Goal: Communication & Community: Answer question/provide support

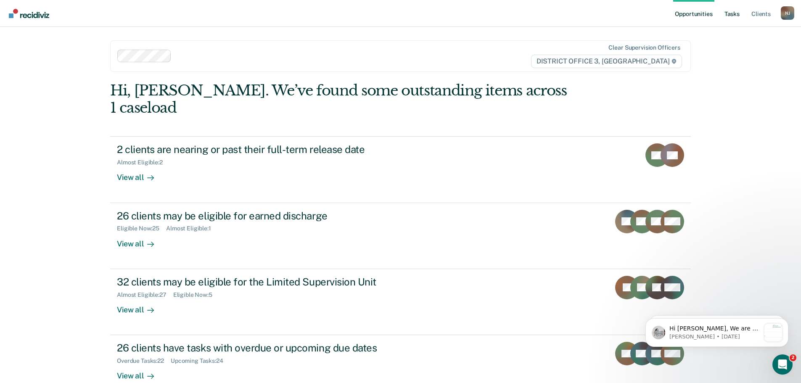
click at [731, 13] on link "Tasks" at bounding box center [732, 13] width 19 height 27
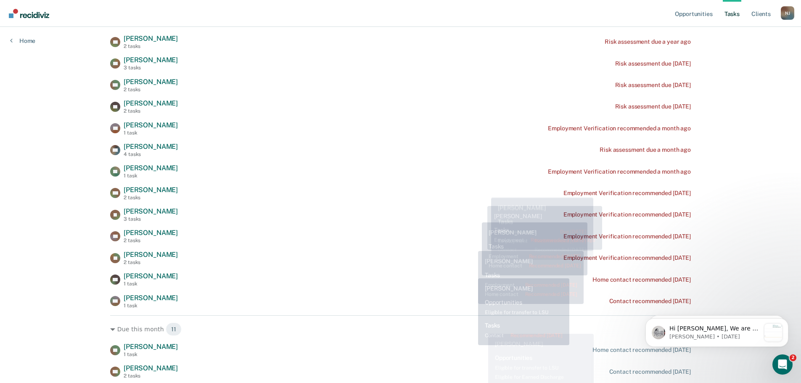
scroll to position [210, 0]
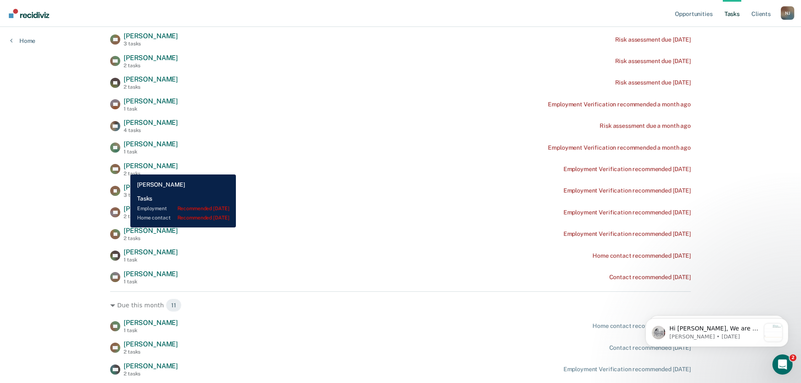
click at [124, 168] on span "William Vander Pol" at bounding box center [151, 166] width 54 height 8
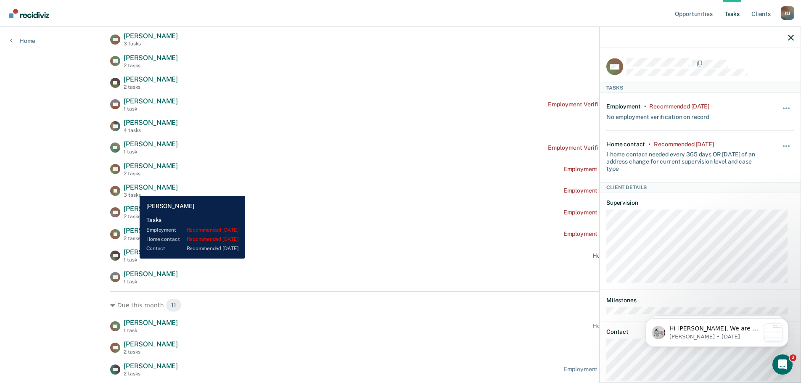
click at [133, 190] on span "[PERSON_NAME]" at bounding box center [151, 187] width 54 height 8
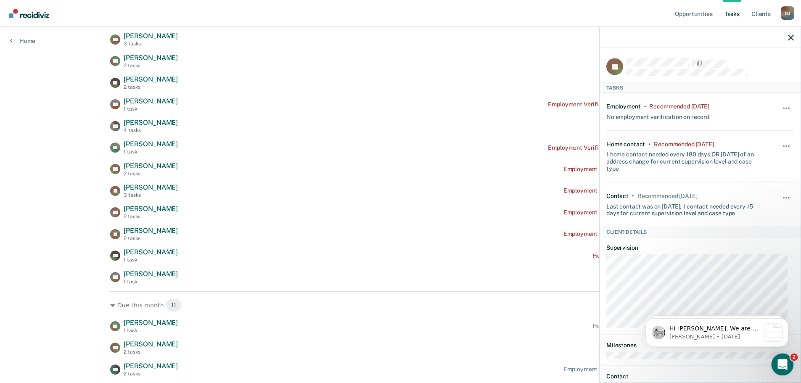
click at [781, 362] on icon "Open Intercom Messenger" at bounding box center [782, 364] width 14 height 14
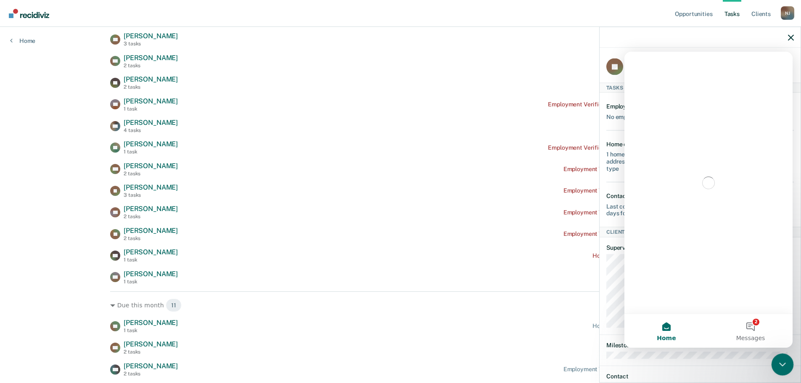
scroll to position [0, 0]
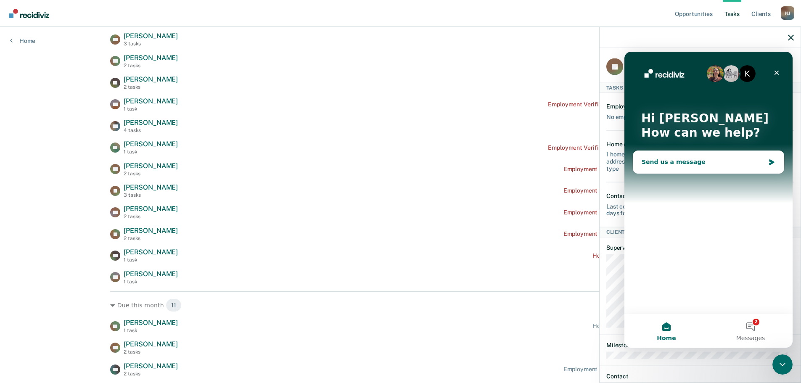
click at [660, 161] on div "Send us a message" at bounding box center [703, 162] width 123 height 9
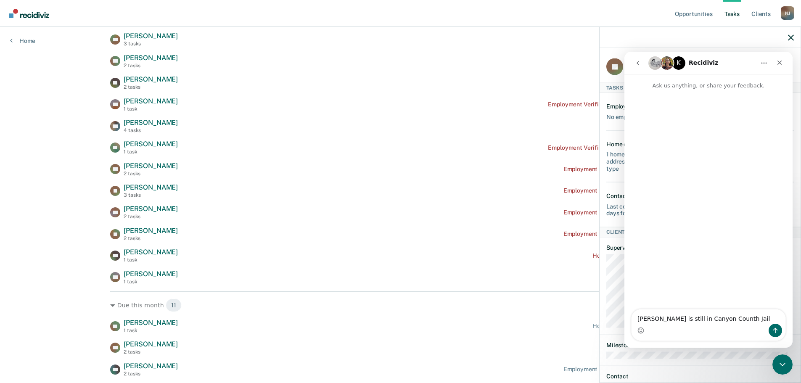
click at [727, 321] on textarea "Mr. Schoo is still in Canyon Counth Jail" at bounding box center [709, 316] width 154 height 14
click at [664, 321] on textarea "Mr. Schoo is still in Canyon County Jail" at bounding box center [709, 316] width 154 height 14
click at [740, 320] on textarea "Mr. Schoo is still in Canyon County Jail" at bounding box center [709, 316] width 154 height 14
click at [650, 321] on textarea "Mr. Schoo is still in Canyon County Jail and has been them for quite sometime." at bounding box center [709, 312] width 154 height 23
type textarea "Mr. Schoo is still in Canyon County Jail and has been there for quite sometime."
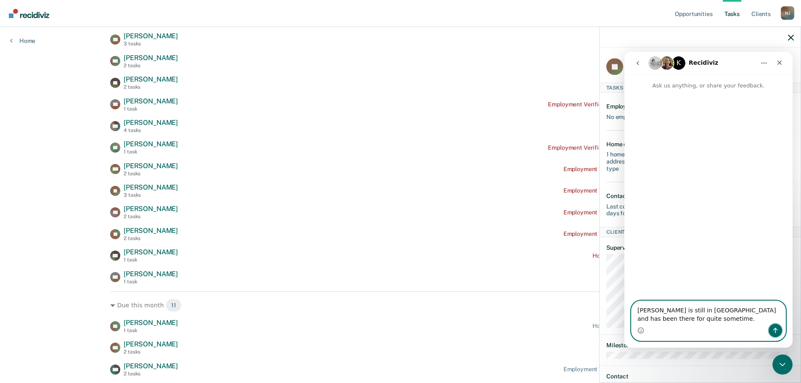
click at [774, 331] on icon "Send a message…" at bounding box center [775, 330] width 7 height 7
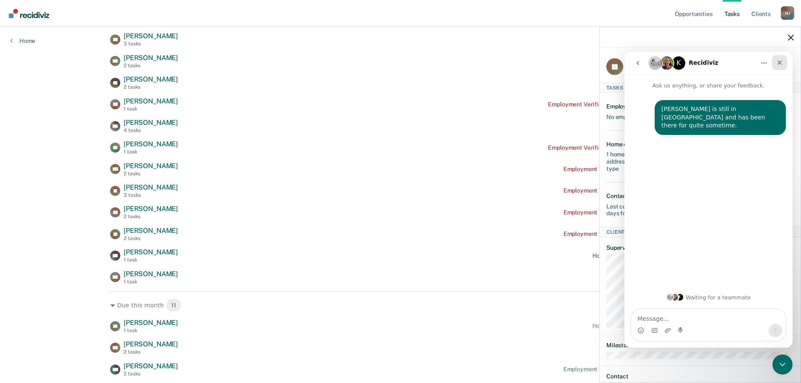
click at [785, 62] on div "Close" at bounding box center [779, 62] width 15 height 15
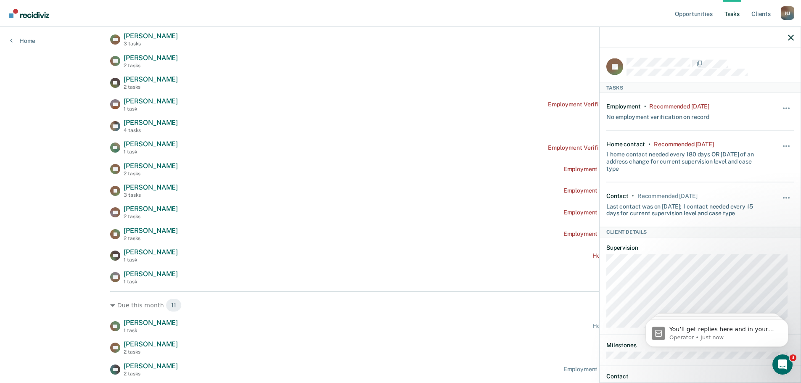
drag, startPoint x: 791, startPoint y: 41, endPoint x: 584, endPoint y: 104, distance: 216.2
click at [790, 41] on div at bounding box center [700, 37] width 201 height 21
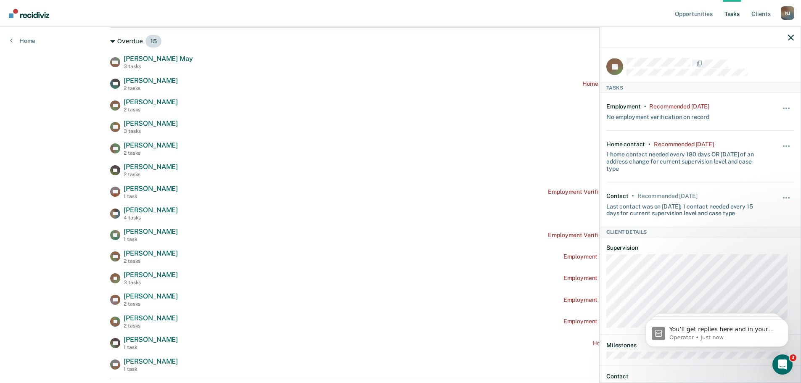
scroll to position [126, 0]
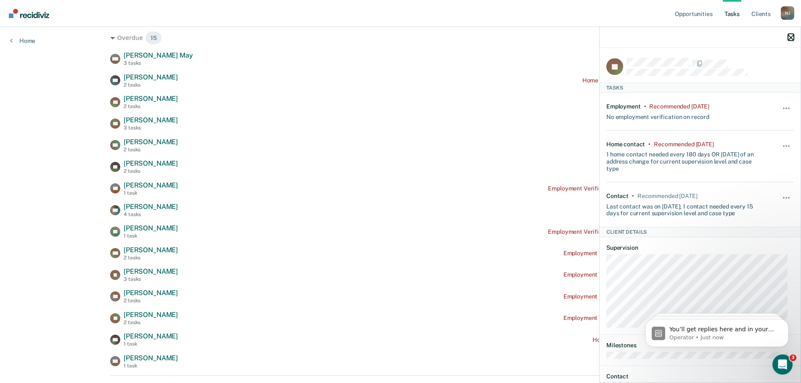
click at [791, 39] on icon "button" at bounding box center [791, 37] width 6 height 6
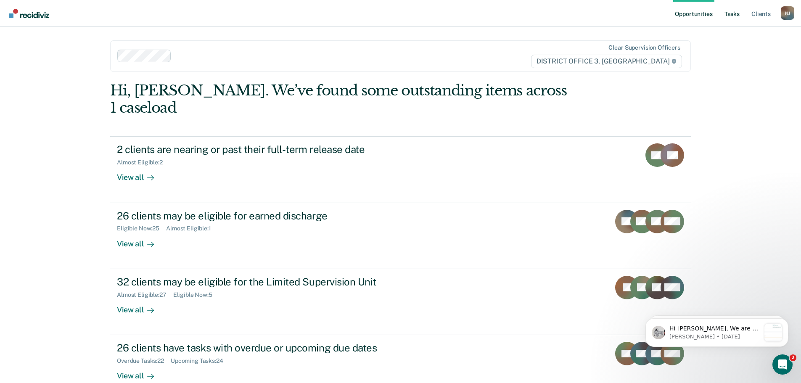
click at [734, 16] on link "Tasks" at bounding box center [732, 13] width 19 height 27
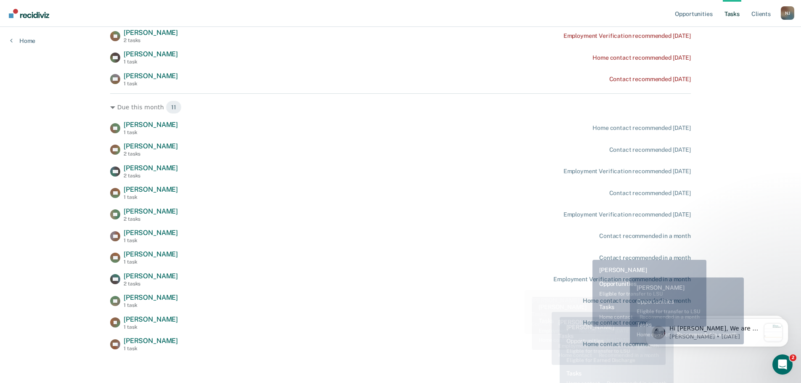
scroll to position [410, 0]
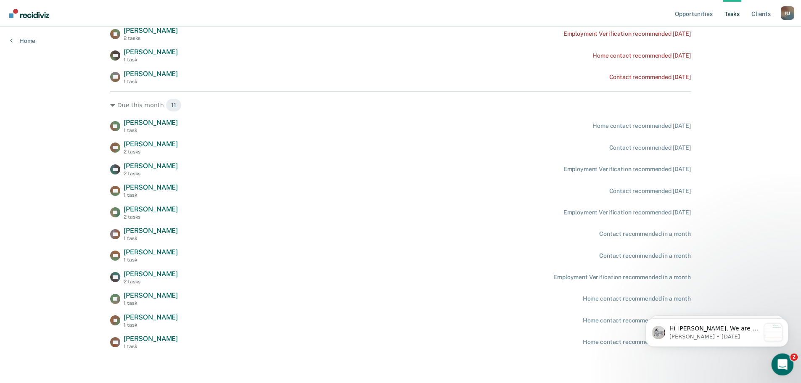
click at [781, 365] on icon "Open Intercom Messenger" at bounding box center [782, 364] width 14 height 14
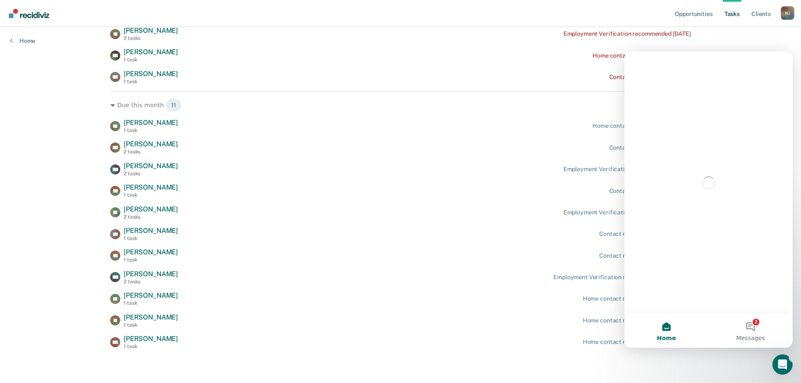
scroll to position [0, 0]
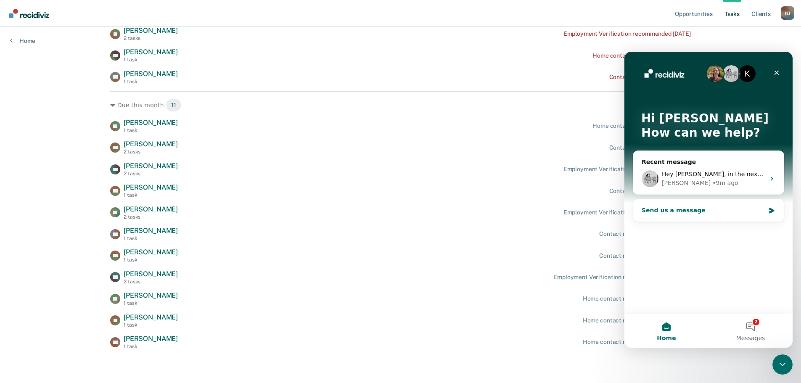
click at [667, 211] on div "Send us a message" at bounding box center [703, 210] width 123 height 9
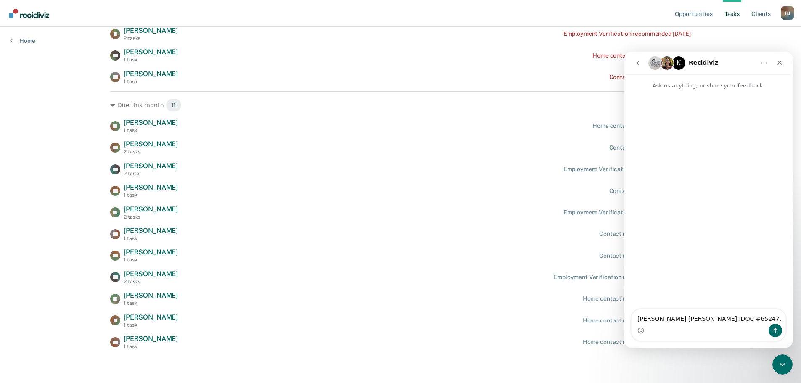
click at [725, 320] on textarea "[PERSON_NAME] [PERSON_NAME] IDOC #65247." at bounding box center [709, 316] width 154 height 14
type textarea "[PERSON_NAME] [PERSON_NAME] IDOC #65247."
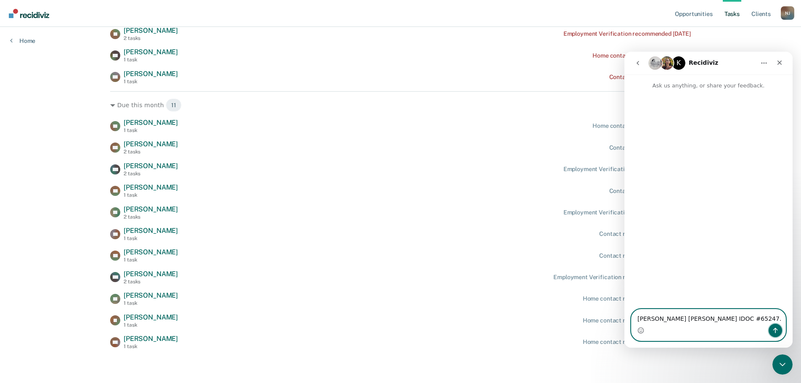
click at [772, 331] on icon "Send a message…" at bounding box center [775, 330] width 7 height 7
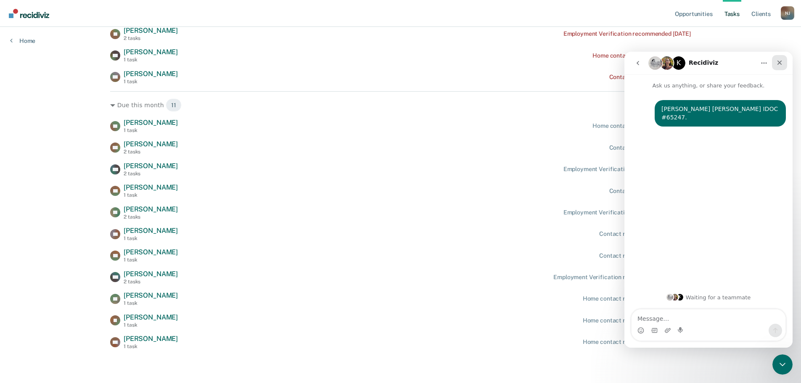
click at [780, 62] on icon "Close" at bounding box center [780, 63] width 5 height 5
